Goal: Task Accomplishment & Management: Use online tool/utility

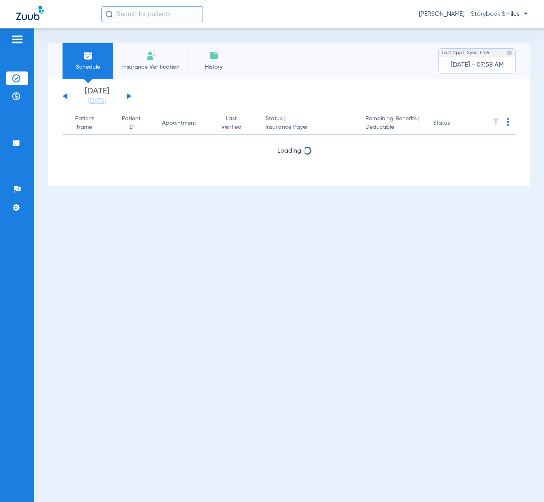
click at [127, 96] on button at bounding box center [129, 96] width 5 height 6
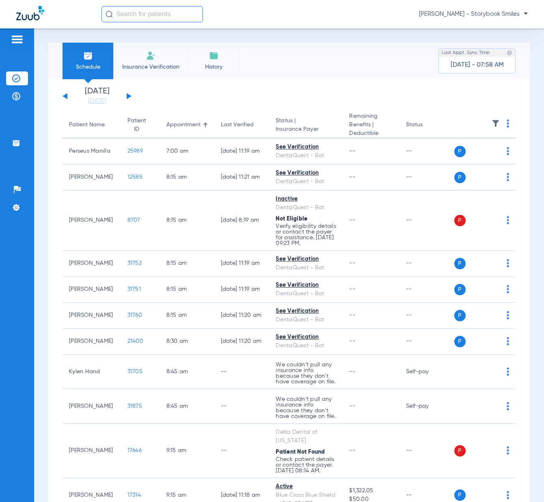
click at [64, 97] on button at bounding box center [65, 96] width 5 height 6
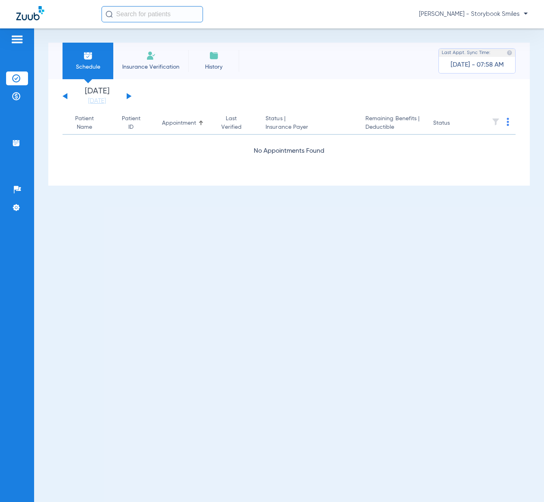
click at [128, 97] on button at bounding box center [129, 96] width 5 height 6
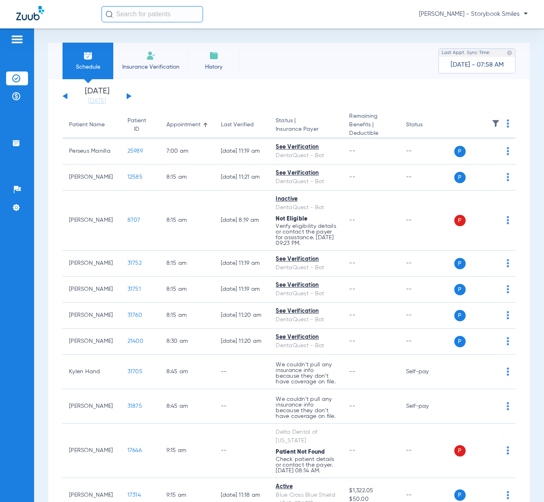
click at [507, 127] on img at bounding box center [508, 123] width 2 height 8
click at [465, 154] on span "Verify All" at bounding box center [472, 156] width 49 height 6
